Goal: Task Accomplishment & Management: Complete application form

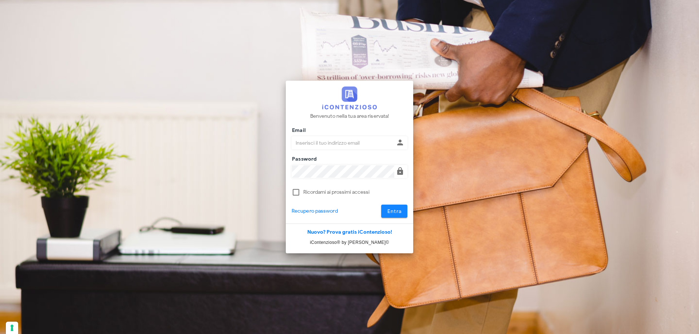
type input "[PERSON_NAME][EMAIL_ADDRESS][DOMAIN_NAME]"
click at [389, 213] on span "Entra" at bounding box center [394, 211] width 15 height 6
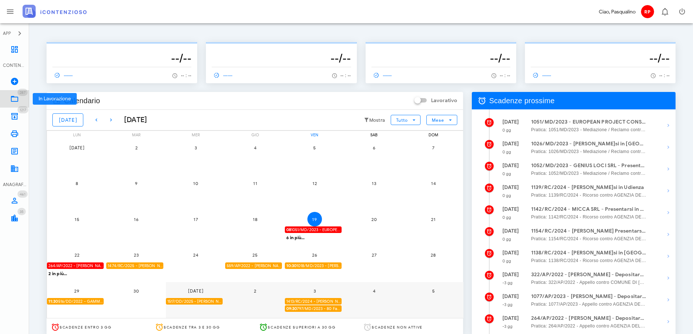
click at [12, 95] on icon at bounding box center [14, 99] width 9 height 9
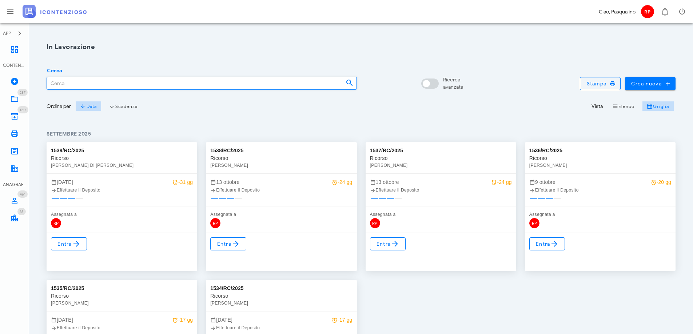
click at [194, 83] on input "Cerca" at bounding box center [193, 83] width 293 height 12
type input "61/2024"
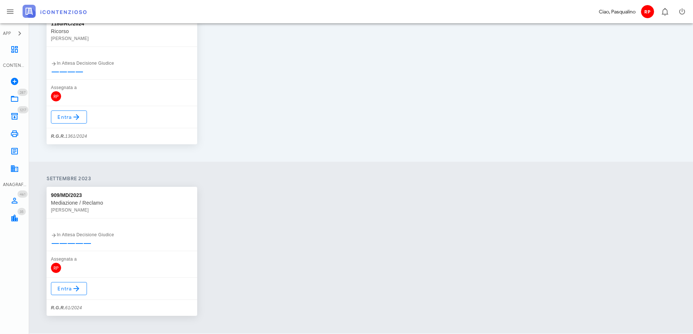
scroll to position [146, 0]
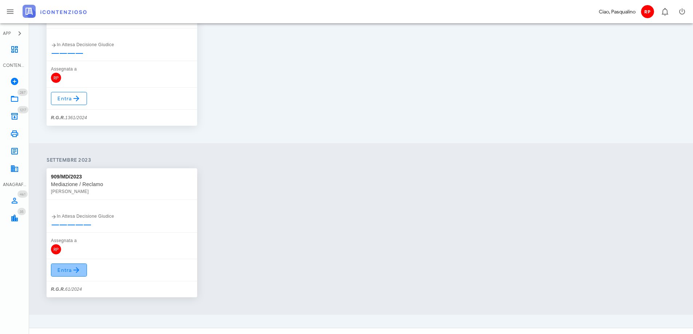
click at [61, 270] on span "Entra" at bounding box center [69, 270] width 24 height 9
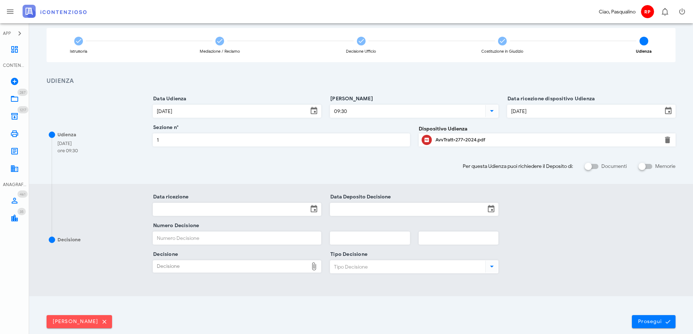
scroll to position [91, 0]
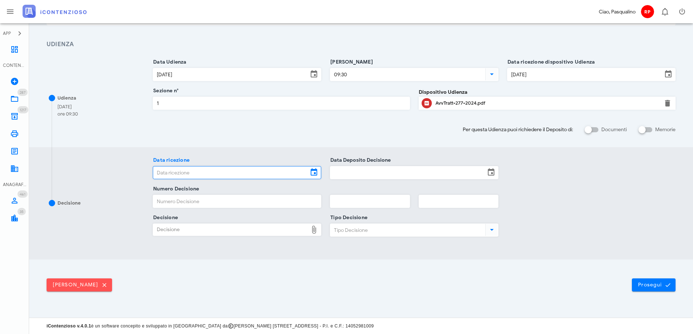
click at [246, 176] on input "Data ricezione" at bounding box center [230, 173] width 155 height 12
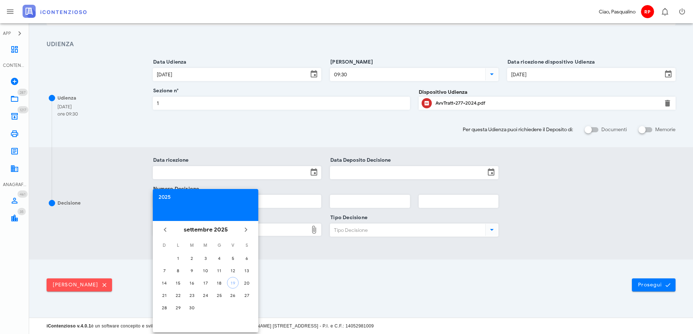
click at [164, 195] on div "2025" at bounding box center [206, 197] width 94 height 5
click at [197, 291] on li "2024" at bounding box center [206, 291] width 106 height 13
click at [173, 250] on div "gen" at bounding box center [174, 250] width 20 height 6
click at [208, 271] on div "10" at bounding box center [206, 270] width 12 height 5
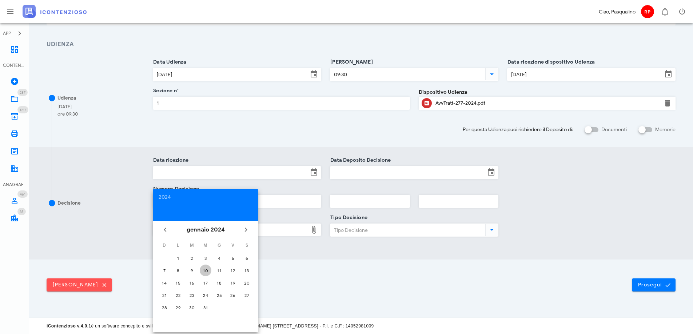
type input "[DATE]"
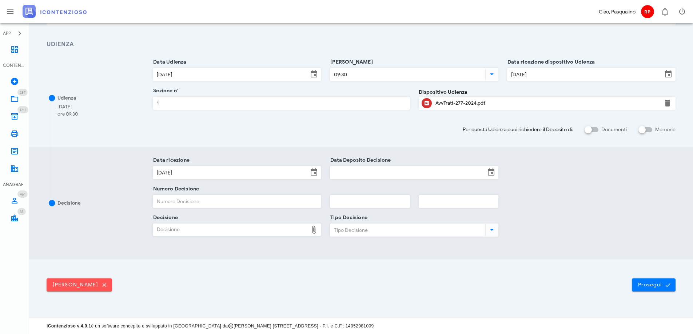
click at [387, 177] on input "Data Deposito Decisione" at bounding box center [407, 173] width 155 height 12
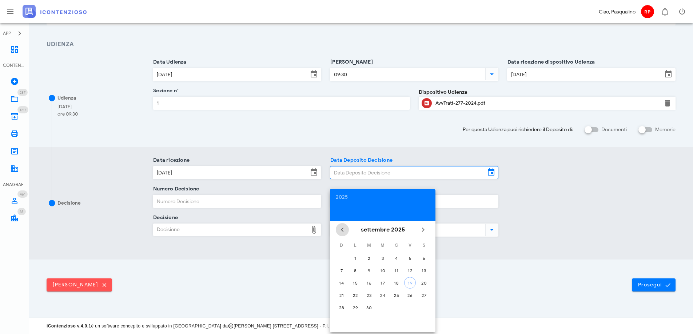
click at [343, 229] on icon "Il mese scorso" at bounding box center [342, 230] width 9 height 9
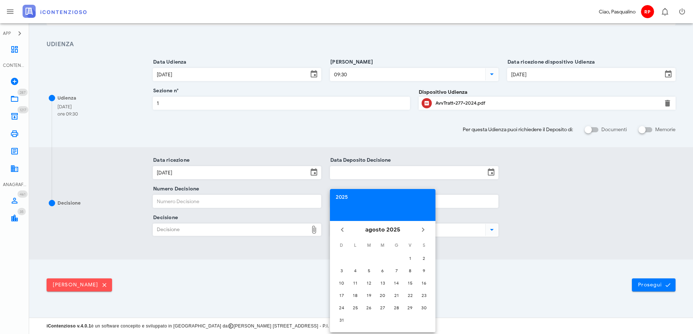
click at [339, 198] on div "2025" at bounding box center [383, 197] width 94 height 5
click at [377, 289] on li "2024" at bounding box center [383, 291] width 106 height 13
click at [347, 251] on div "gen" at bounding box center [351, 250] width 20 height 6
click at [381, 270] on div "10" at bounding box center [383, 270] width 12 height 5
type input "[DATE]"
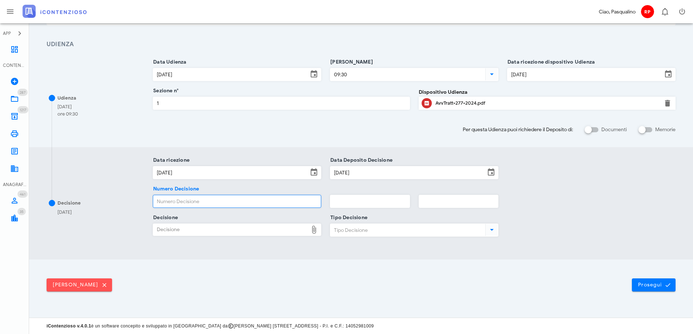
click at [235, 204] on input "Numero Decisione" at bounding box center [237, 201] width 168 height 12
type input "404"
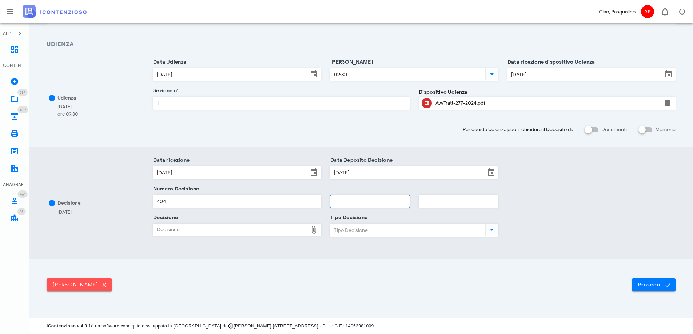
click at [347, 204] on input "text" at bounding box center [369, 201] width 79 height 12
type input "2025"
click at [197, 230] on div "Decisione" at bounding box center [230, 230] width 155 height 12
type input "C:\fakepath\Sentenza_RG_000061_2024_UD_16122024.pdf"
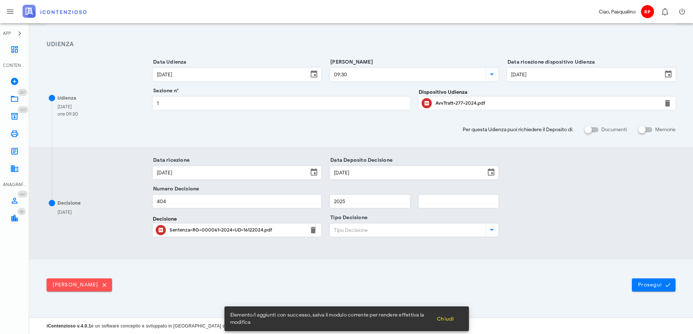
click at [354, 231] on input "Tipo Decisione" at bounding box center [407, 230] width 154 height 12
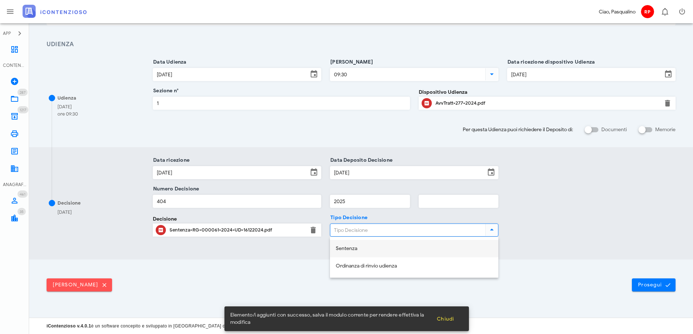
click at [365, 247] on div "Sentenza" at bounding box center [414, 249] width 157 height 6
type input "Sentenza"
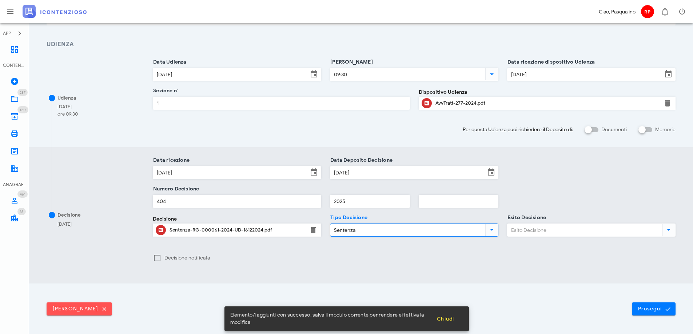
drag, startPoint x: 553, startPoint y: 229, endPoint x: 555, endPoint y: 235, distance: 6.8
click at [553, 229] on input "Esito Decisione" at bounding box center [585, 230] width 154 height 12
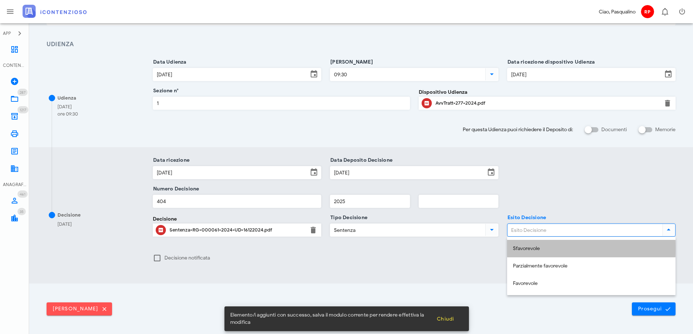
drag, startPoint x: 551, startPoint y: 254, endPoint x: 591, endPoint y: 273, distance: 44.3
click at [550, 254] on div "Sfavorevole" at bounding box center [591, 249] width 157 height 15
type input "Sfavorevole"
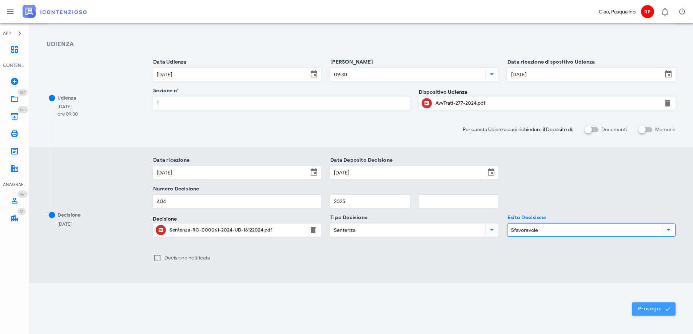
click at [641, 306] on span "Prosegui" at bounding box center [654, 309] width 32 height 7
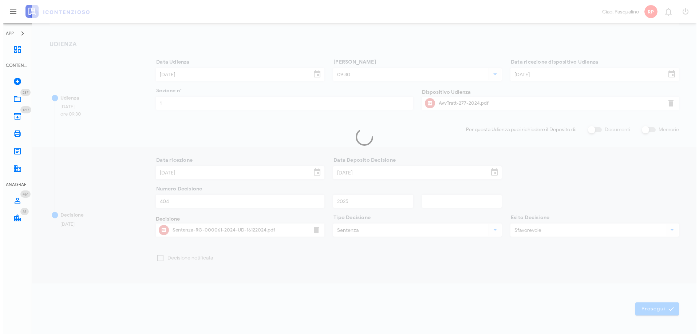
scroll to position [0, 0]
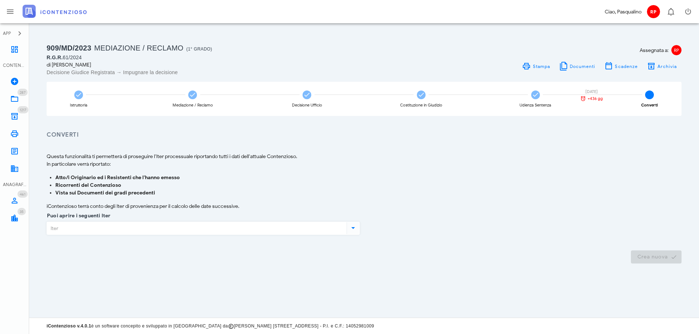
click at [60, 229] on input "Puoi aprire i seguenti Iter" at bounding box center [196, 228] width 298 height 12
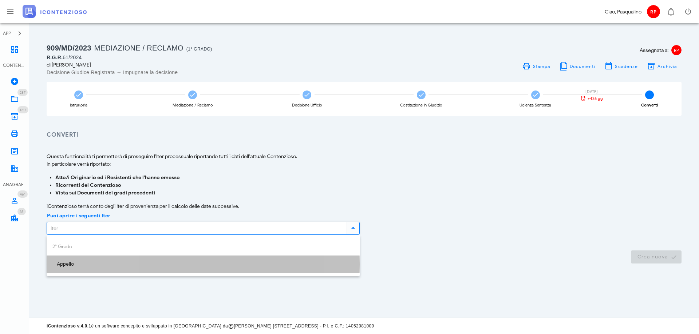
drag, startPoint x: 85, startPoint y: 266, endPoint x: 89, endPoint y: 257, distance: 10.1
click at [84, 266] on div "Appello" at bounding box center [202, 265] width 301 height 6
type input "Appello"
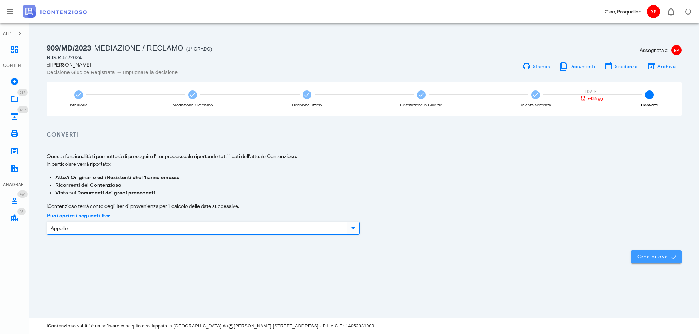
click at [655, 257] on span "Crea nuova" at bounding box center [655, 257] width 39 height 7
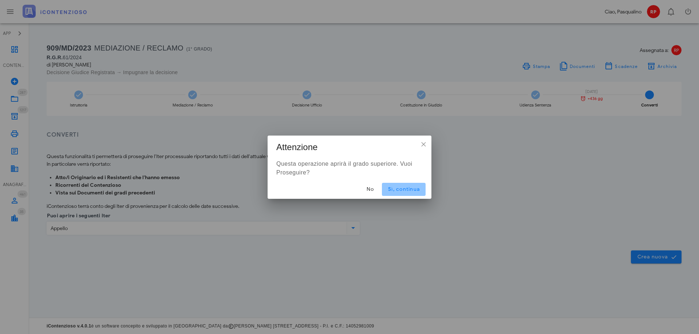
click at [402, 191] on span "Sì, continua" at bounding box center [404, 189] width 32 height 6
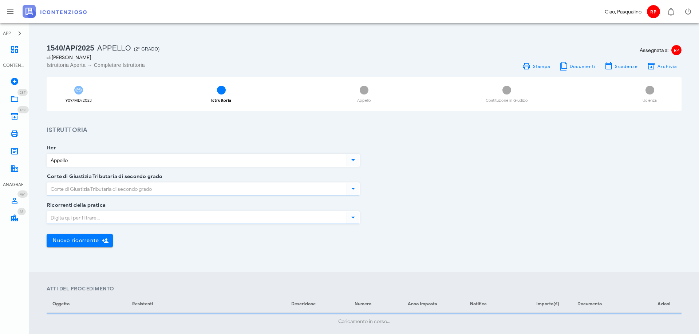
type input "Sentenza"
type input "Sfavorevole"
type input "[GEOGRAPHIC_DATA]"
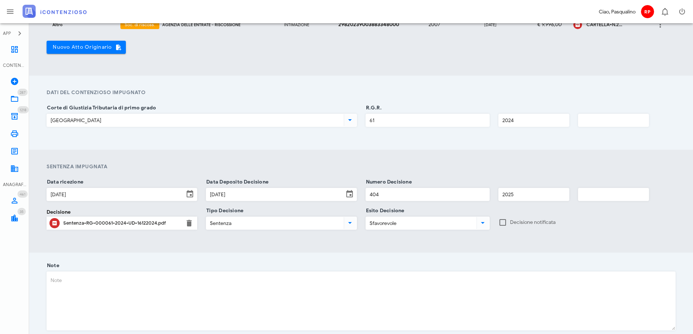
scroll to position [390, 0]
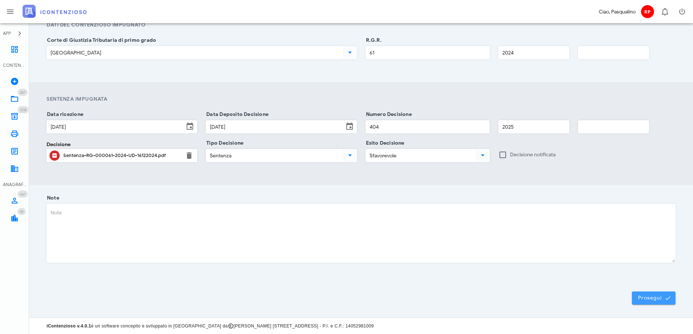
click at [655, 299] on span "Prosegui" at bounding box center [654, 298] width 32 height 7
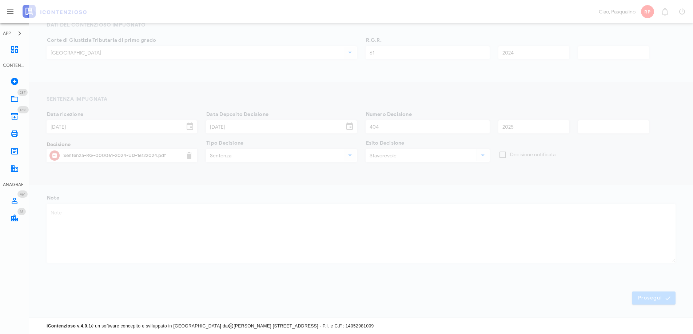
scroll to position [0, 0]
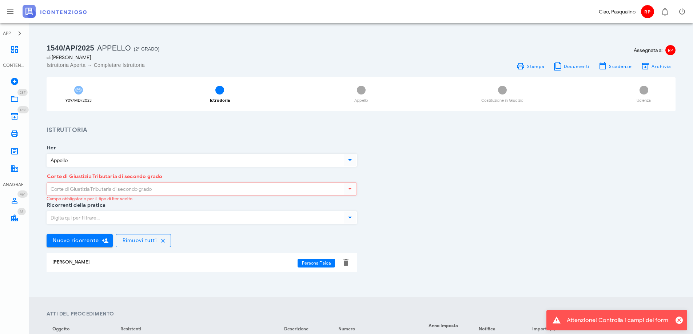
drag, startPoint x: 229, startPoint y: 187, endPoint x: 224, endPoint y: 189, distance: 5.4
click at [228, 188] on input "Corte di Giustizia Tributaria di secondo grado" at bounding box center [194, 189] width 295 height 12
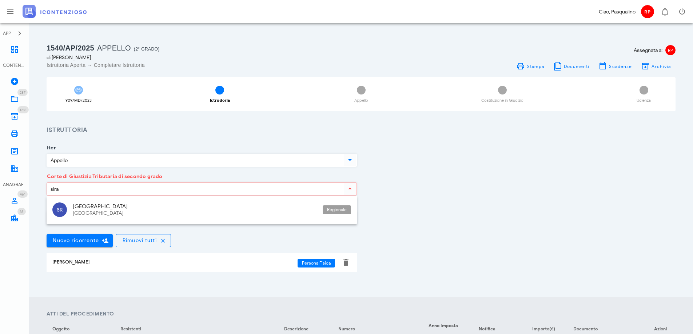
click at [131, 206] on div "Sicilia" at bounding box center [195, 206] width 244 height 7
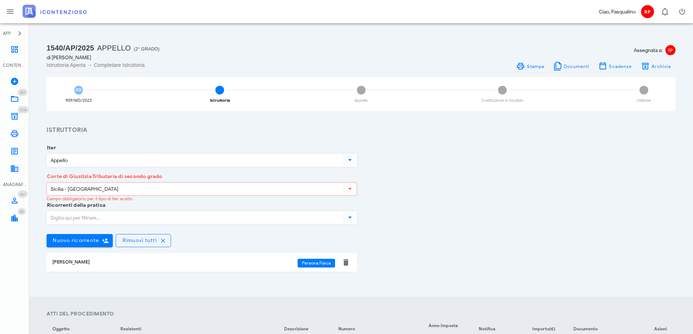
type input "Sicilia - Siracusa"
drag, startPoint x: 455, startPoint y: 207, endPoint x: 442, endPoint y: 219, distance: 17.5
click at [455, 208] on div "Ricorrenti della pratica Nuovo ricorrente Rimuovi tutti DOMENICO IACIERI Person…" at bounding box center [361, 245] width 638 height 79
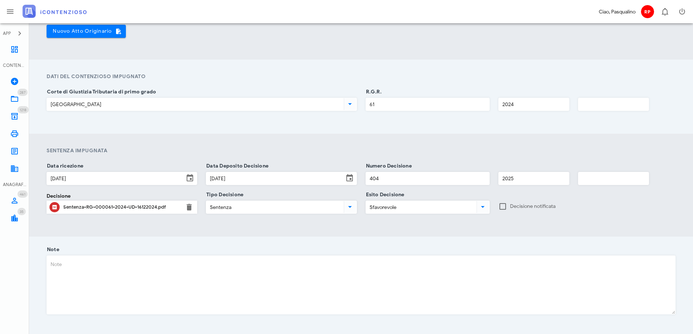
scroll to position [390, 0]
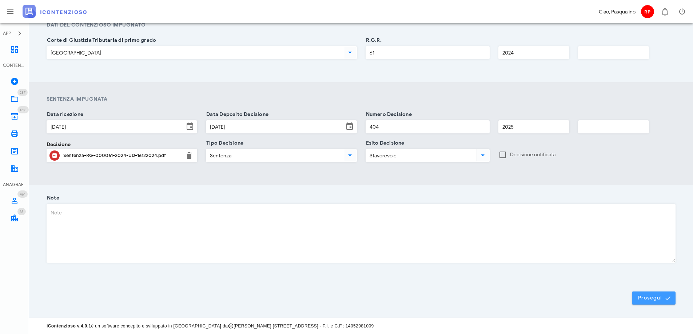
click at [641, 302] on button "Prosegui" at bounding box center [654, 298] width 44 height 13
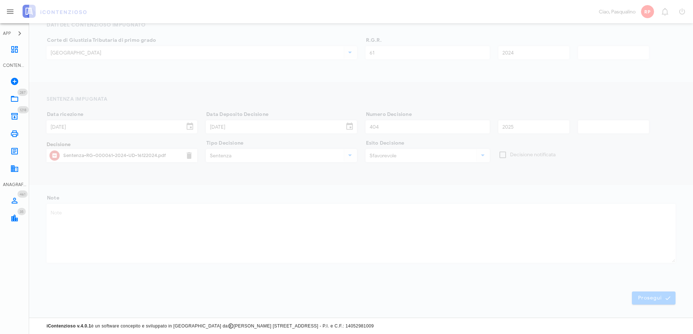
scroll to position [0, 0]
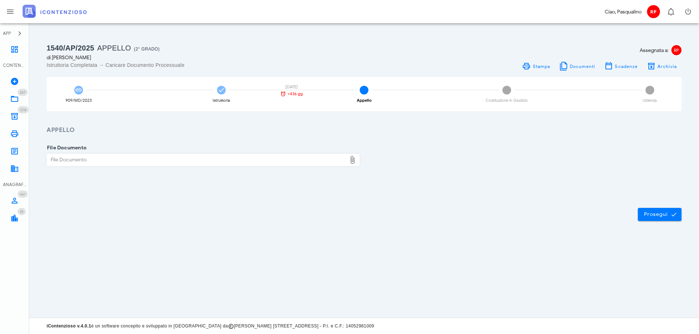
drag, startPoint x: 466, startPoint y: 200, endPoint x: 236, endPoint y: 150, distance: 236.1
click at [466, 200] on div "Prosegui" at bounding box center [363, 214] width 669 height 39
click at [167, 154] on div "File Documento" at bounding box center [196, 160] width 299 height 12
type input "C:\fakepath\Iacieri domenico appello sentenza 404 2025 intimazione di pagamento…"
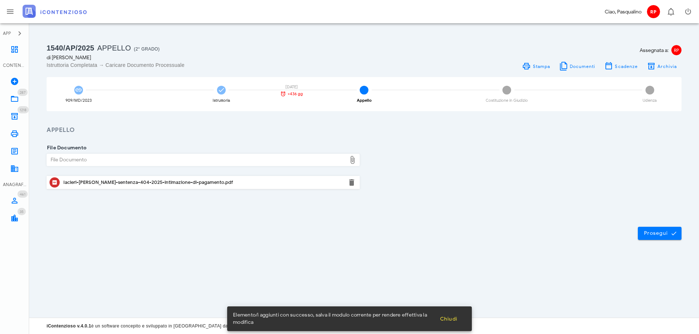
click at [588, 228] on div "Prosegui" at bounding box center [363, 233] width 669 height 39
click at [653, 233] on span "Prosegui" at bounding box center [659, 233] width 32 height 7
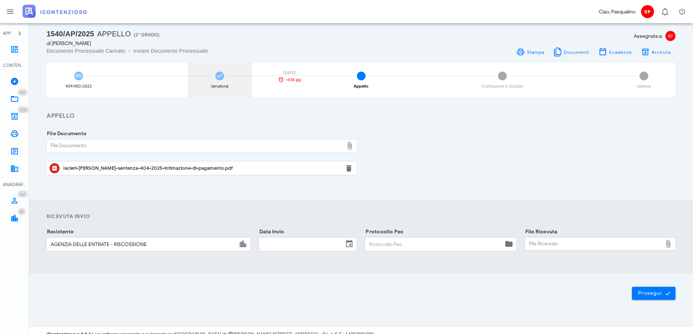
scroll to position [23, 0]
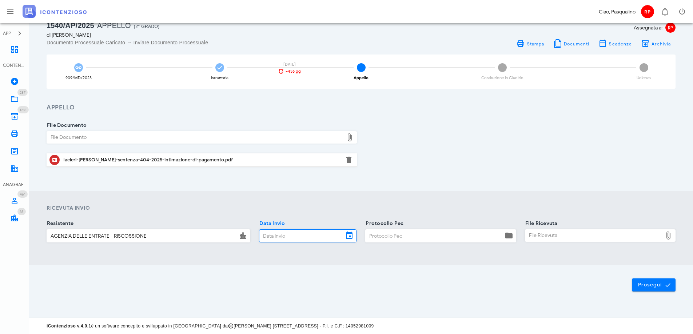
click at [309, 234] on input "Data Invio" at bounding box center [301, 236] width 84 height 12
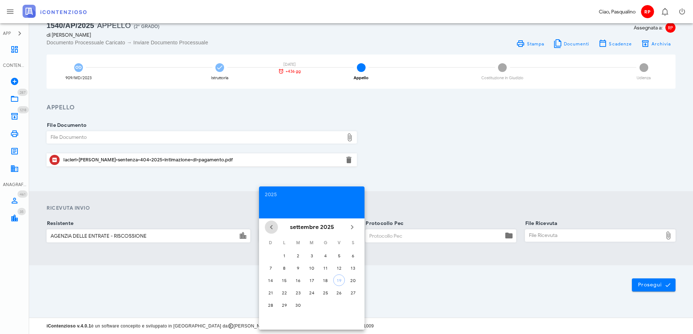
click at [271, 229] on icon "Il mese scorso" at bounding box center [271, 227] width 9 height 9
click at [352, 227] on icon "Il prossimo mese" at bounding box center [352, 227] width 9 height 9
click at [339, 283] on div "19" at bounding box center [339, 280] width 11 height 5
type input "19/09/2025"
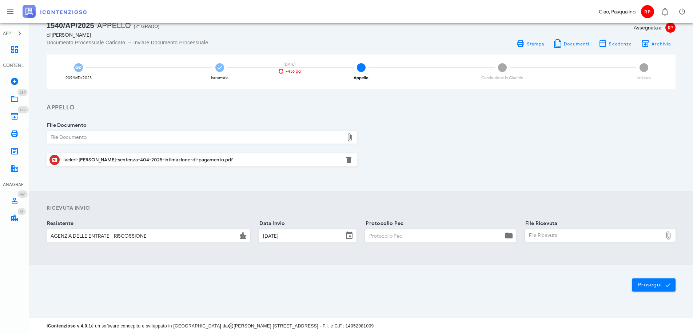
click at [382, 242] on input "Protocollo Pec" at bounding box center [434, 236] width 137 height 12
type input "1909"
click at [537, 237] on div "File Ricevuta" at bounding box center [593, 236] width 137 height 12
type input "C:\fakepath\&QUOT_~3.EML"
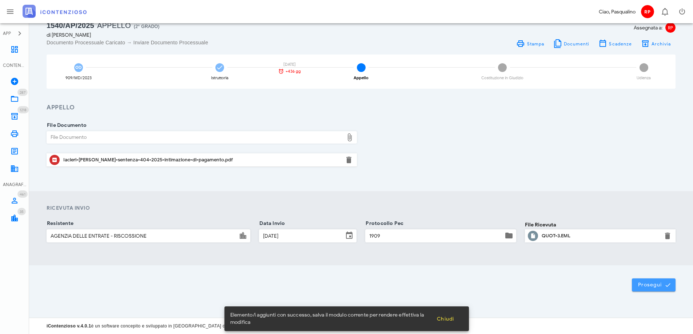
click at [648, 287] on span "Prosegui" at bounding box center [654, 285] width 32 height 7
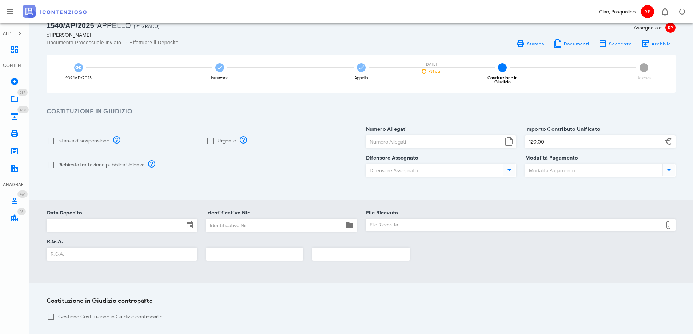
click at [418, 139] on input "Numero Allegati" at bounding box center [434, 142] width 137 height 12
click at [392, 136] on input "Numero Allegati" at bounding box center [434, 142] width 137 height 12
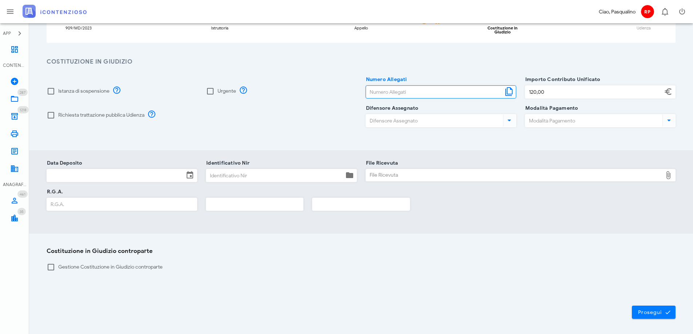
scroll to position [73, 0]
click at [639, 309] on span "Prosegui" at bounding box center [654, 312] width 32 height 7
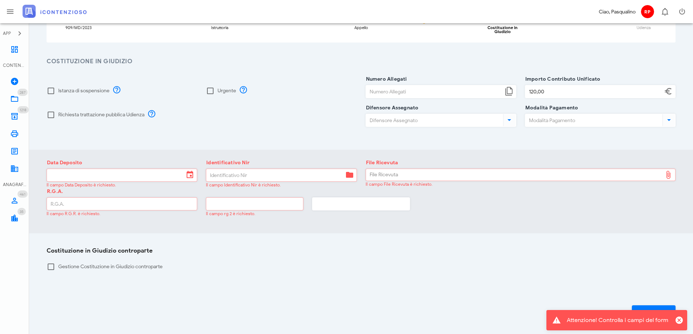
scroll to position [0, 0]
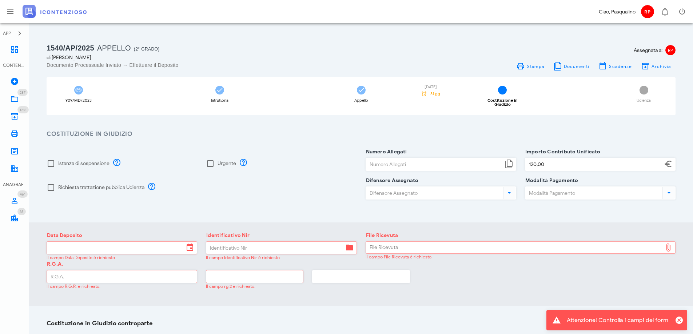
click at [650, 270] on div "R.G.A. Il campo R.G.R. è richiesto. Il campo rg 2 è richiesto." at bounding box center [361, 279] width 638 height 29
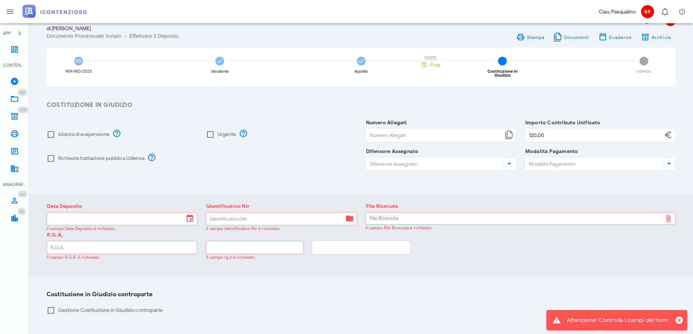
scroll to position [96, 0]
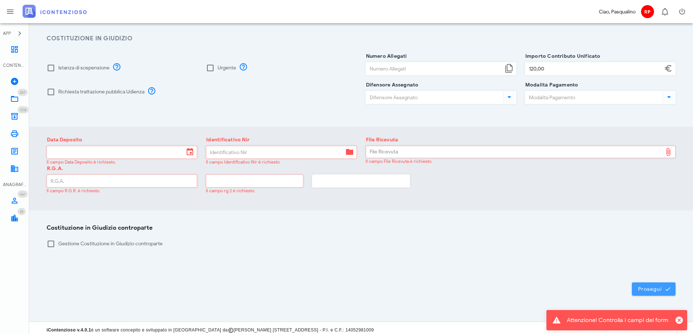
click at [652, 286] on span "Prosegui" at bounding box center [654, 289] width 32 height 7
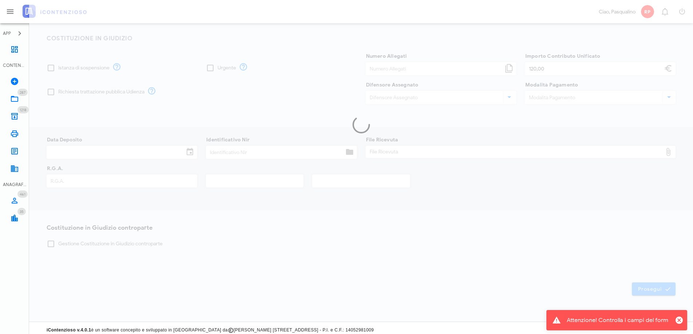
scroll to position [0, 0]
